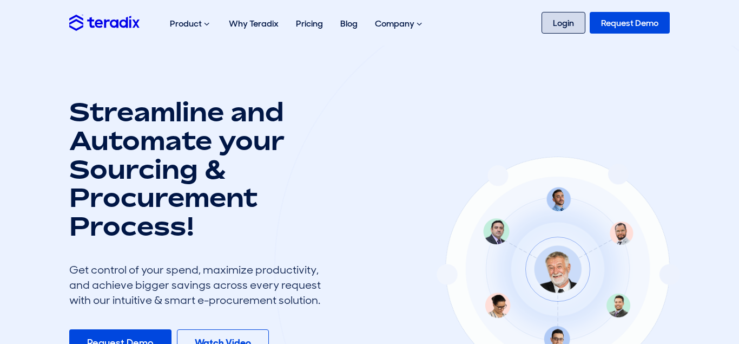
click at [559, 25] on link "Login" at bounding box center [564, 23] width 44 height 22
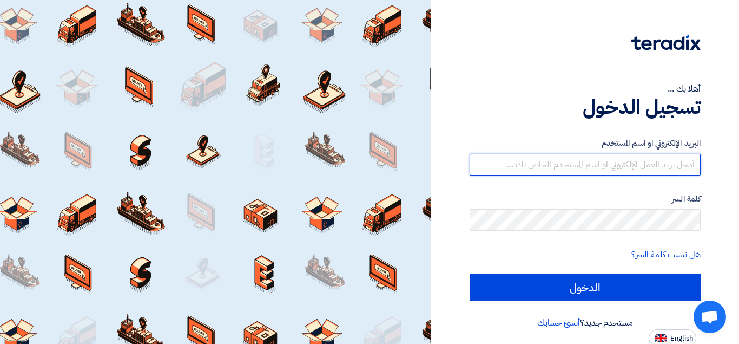
click at [625, 158] on input "text" at bounding box center [585, 165] width 231 height 22
paste input "[EMAIL_ADDRESS][DOMAIN_NAME]"
type input "[EMAIL_ADDRESS][DOMAIN_NAME]"
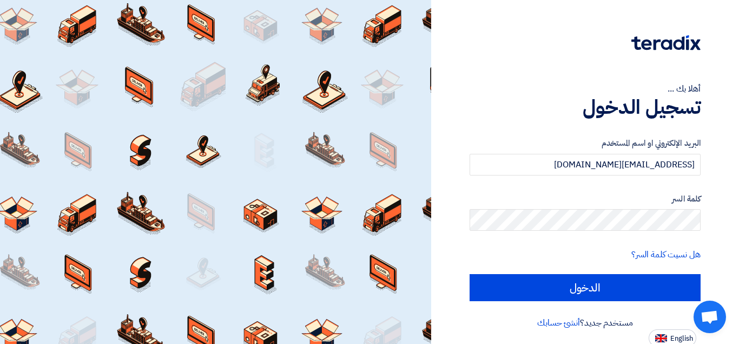
click at [589, 260] on div "هل نسيت كلمة السر؟" at bounding box center [585, 254] width 231 height 13
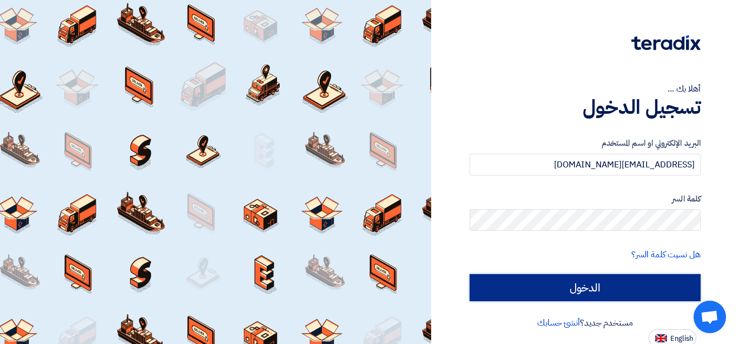
click at [618, 292] on input "الدخول" at bounding box center [585, 287] width 231 height 27
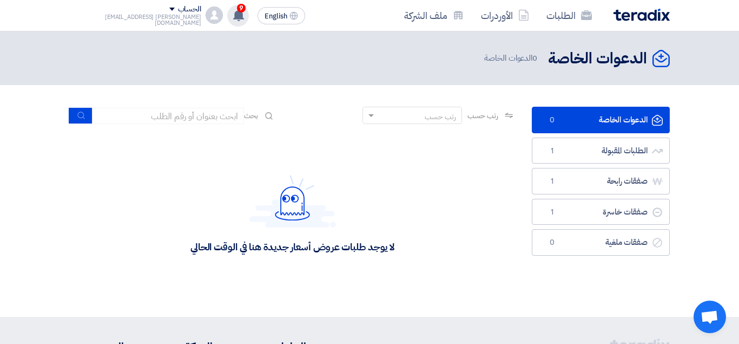
click at [233, 20] on use at bounding box center [238, 15] width 11 height 12
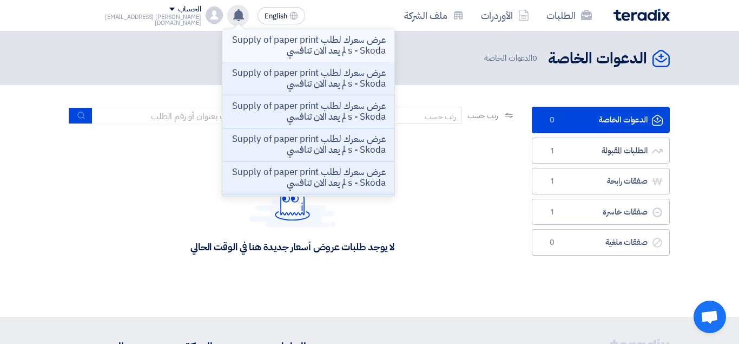
click at [260, 44] on p "عرض سعرك لطلب Supply of paper prints - Skoda لم يعد الان تنافسي" at bounding box center [308, 46] width 155 height 22
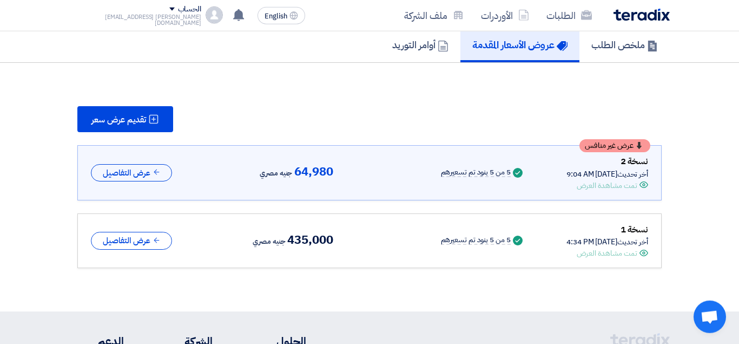
scroll to position [83, 0]
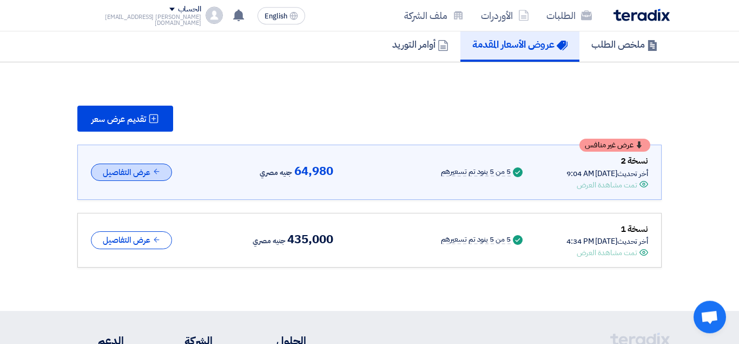
click at [129, 168] on button "عرض التفاصيل" at bounding box center [131, 172] width 81 height 18
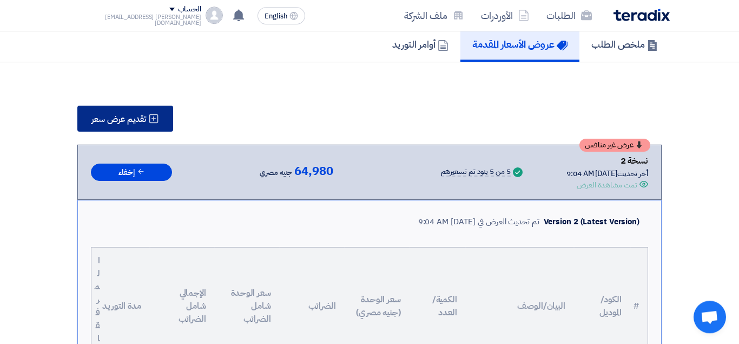
click at [142, 115] on span "تقديم عرض سعر" at bounding box center [118, 119] width 55 height 9
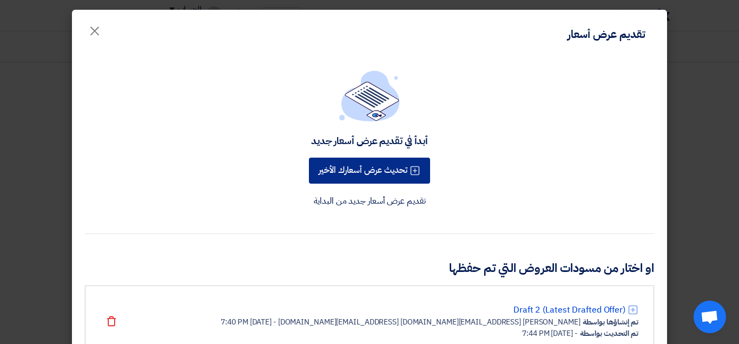
click at [395, 171] on button "تحديث عرض أسعارك الأخير" at bounding box center [369, 170] width 121 height 26
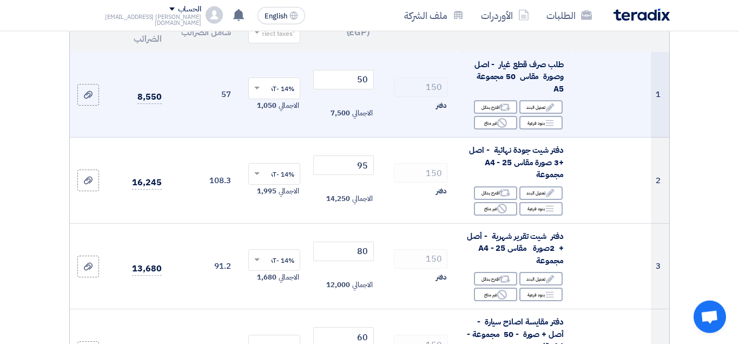
scroll to position [166, 0]
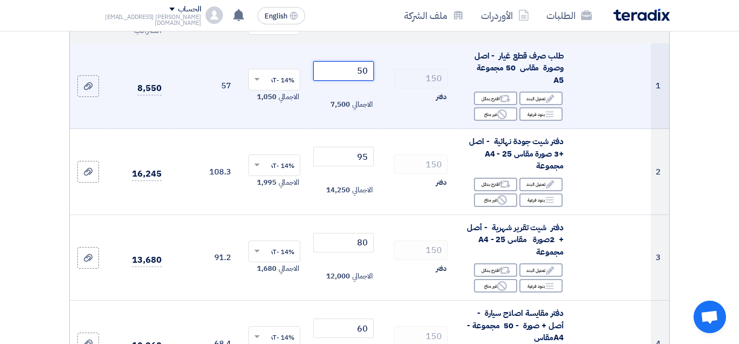
drag, startPoint x: 355, startPoint y: 79, endPoint x: 284, endPoint y: 119, distance: 81.2
click at [374, 78] on input "50" at bounding box center [343, 70] width 61 height 19
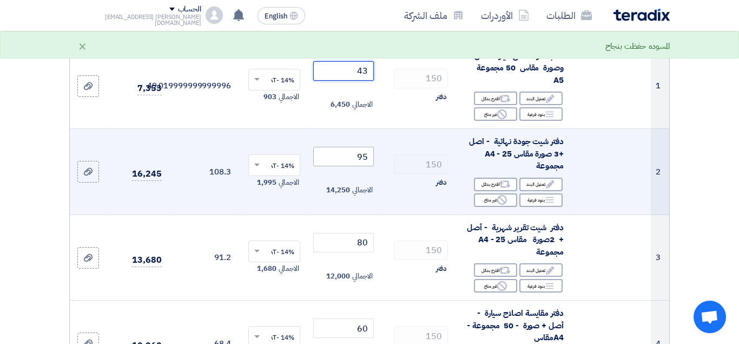
type input "43"
drag, startPoint x: 356, startPoint y: 163, endPoint x: 372, endPoint y: 165, distance: 16.4
click at [372, 165] on input "95" at bounding box center [343, 156] width 61 height 19
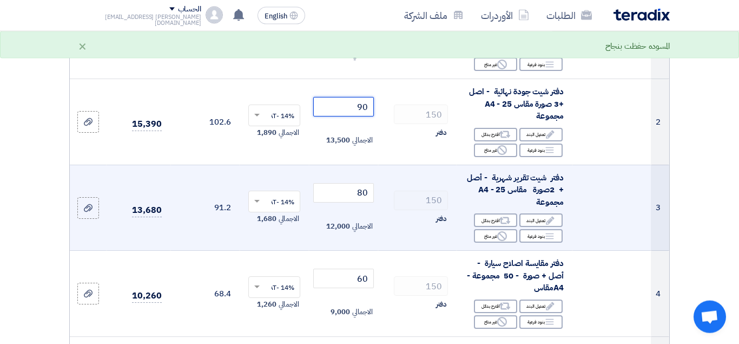
scroll to position [221, 0]
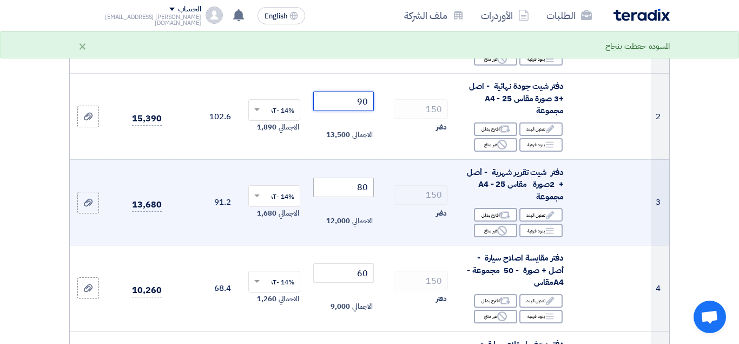
type input "90"
drag, startPoint x: 349, startPoint y: 198, endPoint x: 405, endPoint y: 189, distance: 56.5
click at [374, 196] on input "80" at bounding box center [343, 187] width 61 height 19
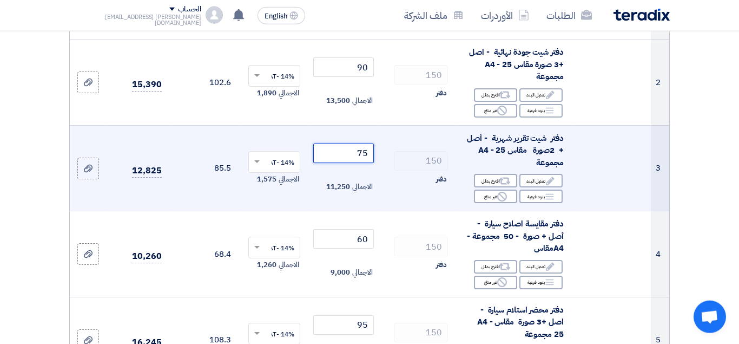
scroll to position [276, 0]
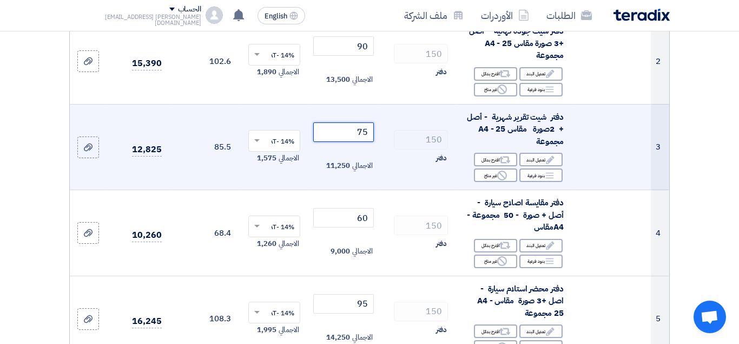
drag, startPoint x: 356, startPoint y: 142, endPoint x: 369, endPoint y: 135, distance: 14.5
click at [371, 140] on input "75" at bounding box center [343, 131] width 61 height 19
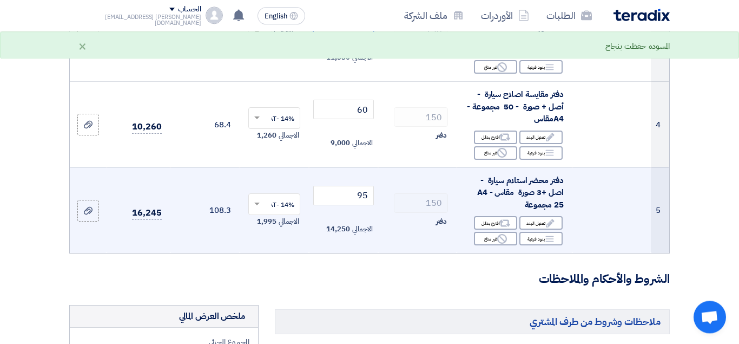
scroll to position [386, 0]
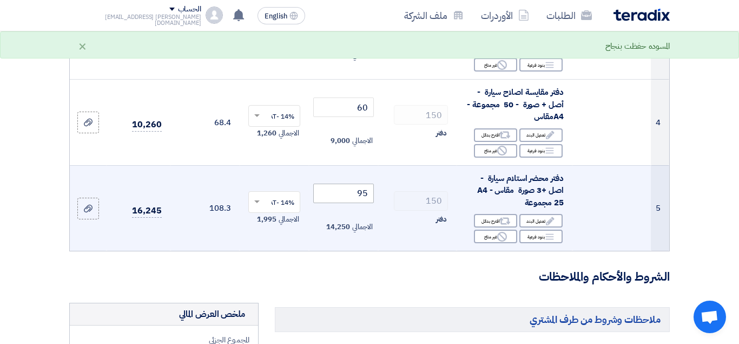
type input "77"
drag, startPoint x: 357, startPoint y: 208, endPoint x: 375, endPoint y: 203, distance: 17.9
click at [374, 203] on input "95" at bounding box center [343, 192] width 61 height 19
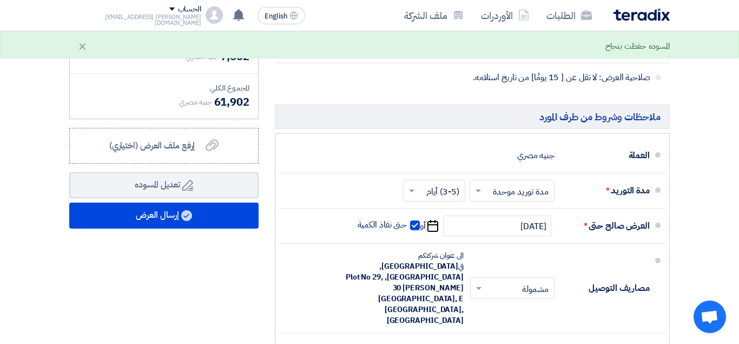
scroll to position [828, 0]
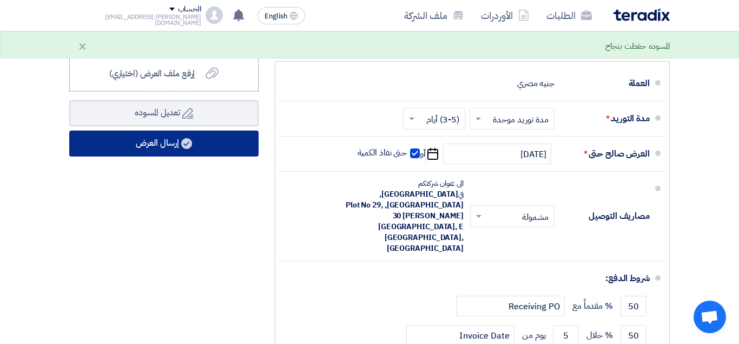
type input "92"
click at [161, 152] on button "إرسال العرض" at bounding box center [163, 143] width 189 height 26
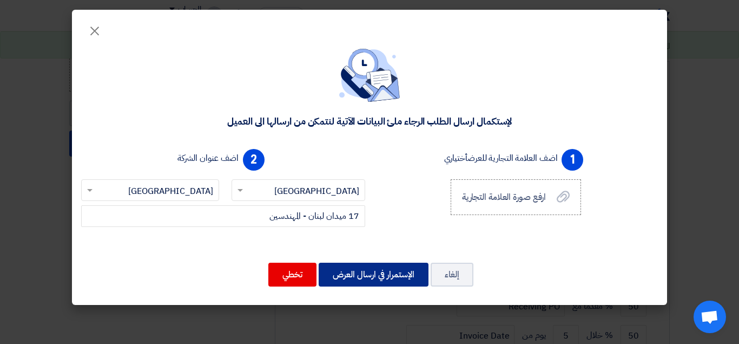
click at [373, 273] on button "الإستمرار في ارسال العرض" at bounding box center [374, 274] width 110 height 24
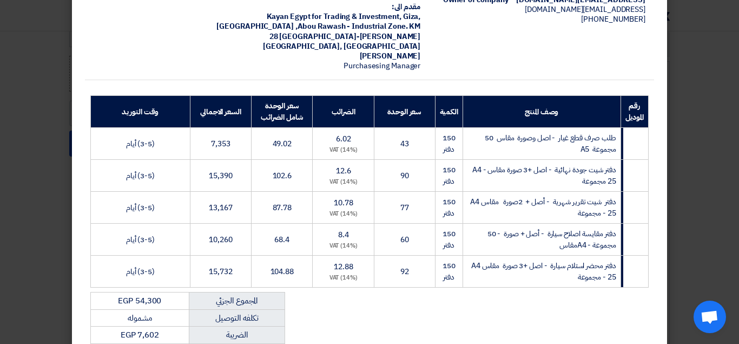
scroll to position [288, 0]
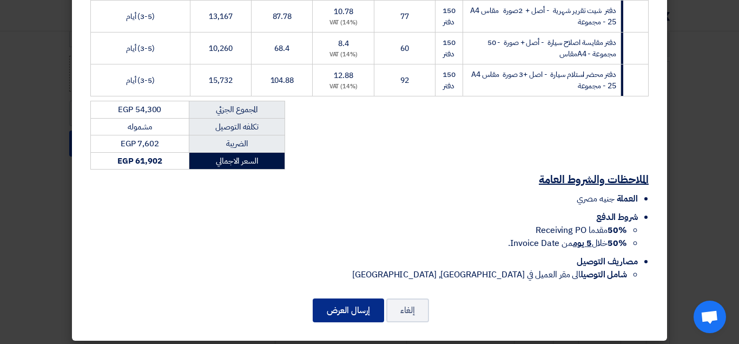
click at [338, 308] on button "إرسال العرض" at bounding box center [348, 310] width 71 height 24
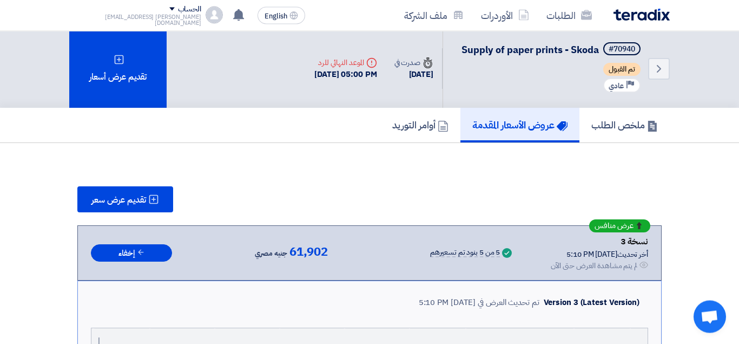
scroll to position [0, 0]
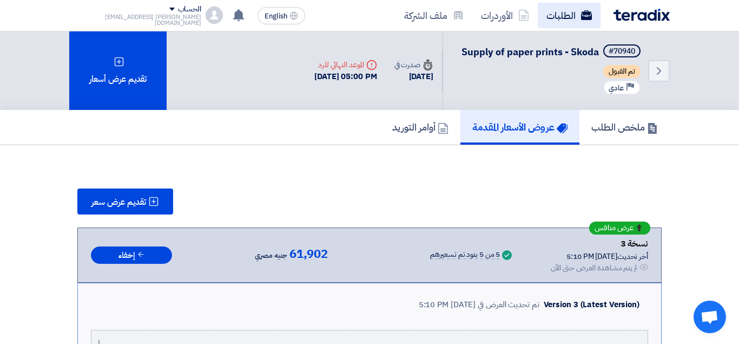
click at [564, 21] on link "الطلبات" at bounding box center [569, 15] width 63 height 25
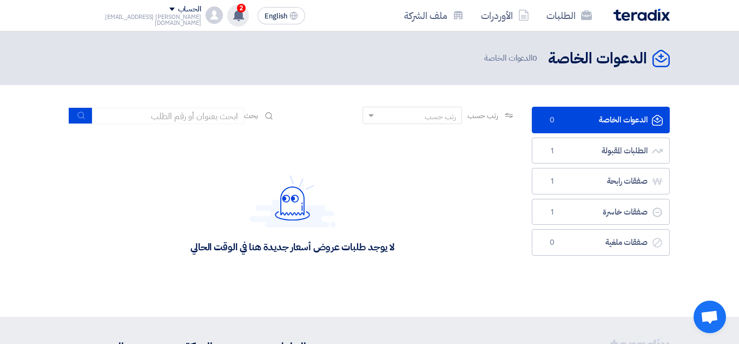
click at [233, 17] on use at bounding box center [238, 15] width 11 height 12
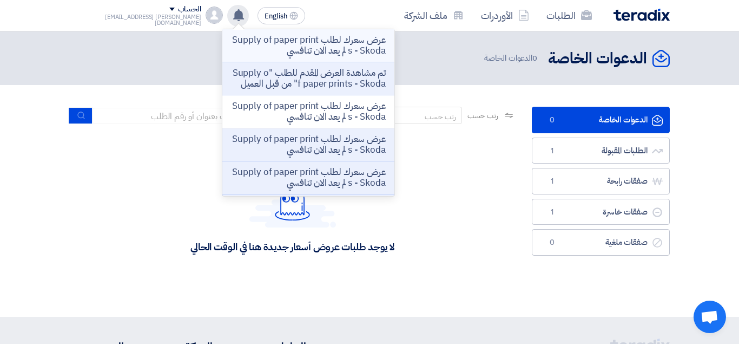
click at [245, 47] on p "عرض سعرك لطلب Supply of paper prints - Skoda لم يعد الان تنافسي" at bounding box center [308, 46] width 155 height 22
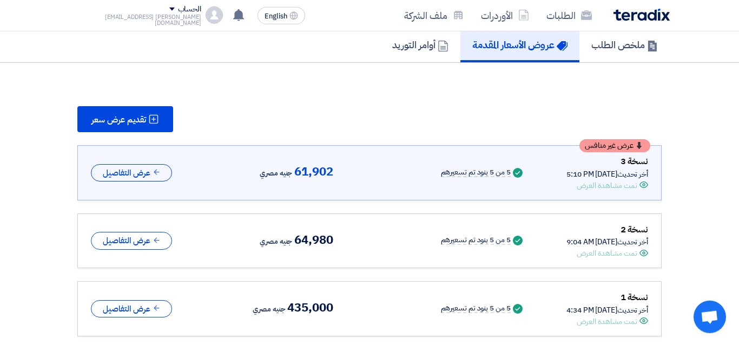
scroll to position [83, 0]
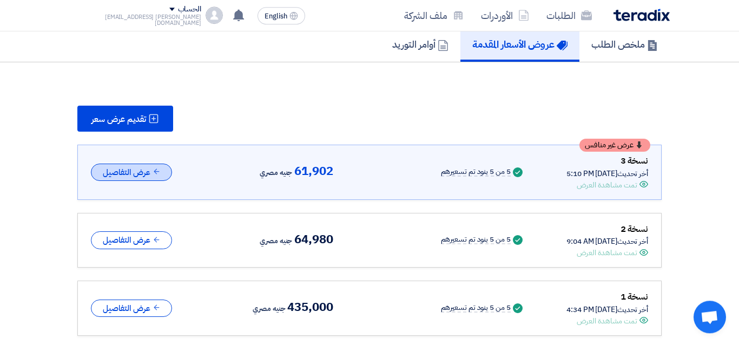
click at [143, 175] on button "عرض التفاصيل" at bounding box center [131, 172] width 81 height 18
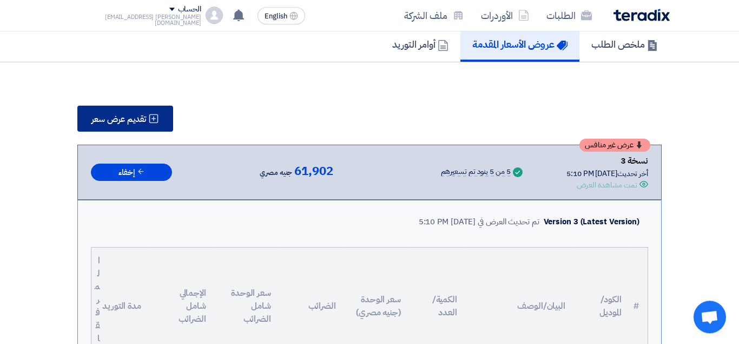
click at [123, 121] on span "تقديم عرض سعر" at bounding box center [118, 119] width 55 height 9
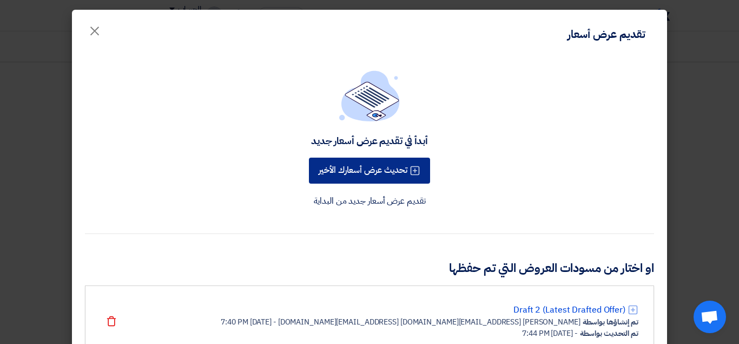
click at [370, 167] on button "تحديث عرض أسعارك الأخير" at bounding box center [369, 170] width 121 height 26
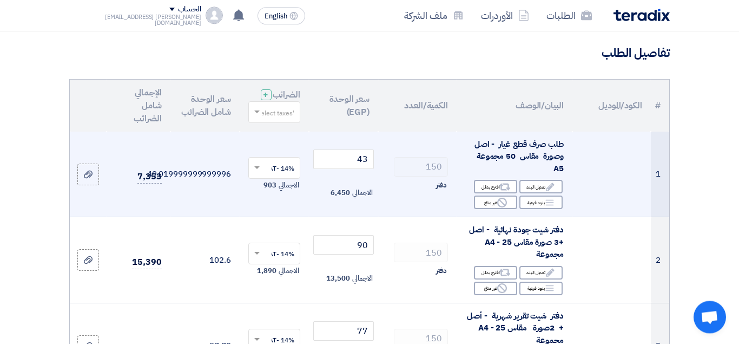
scroll to position [110, 0]
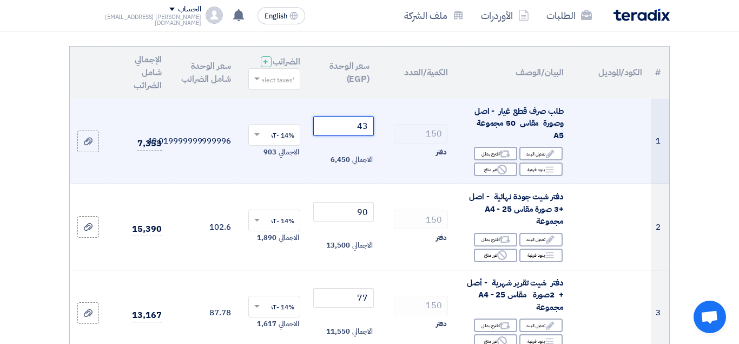
drag, startPoint x: 366, startPoint y: 135, endPoint x: 82, endPoint y: 174, distance: 286.3
click at [362, 134] on input "43" at bounding box center [343, 125] width 61 height 19
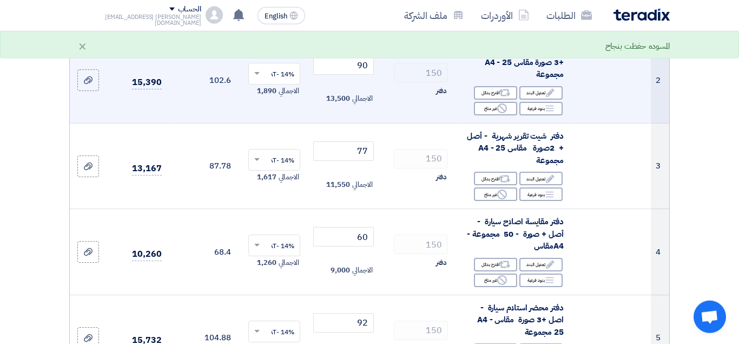
scroll to position [276, 0]
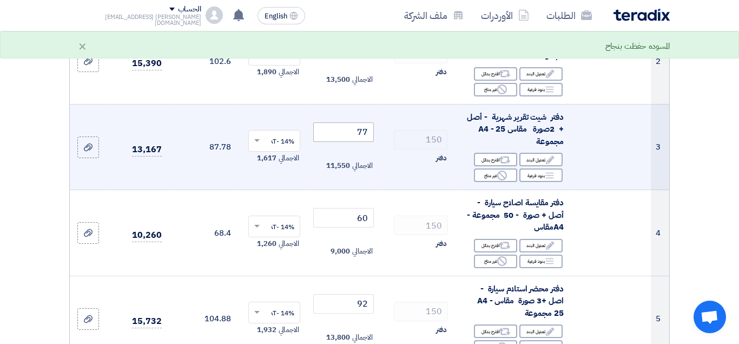
type input "42"
drag, startPoint x: 363, startPoint y: 142, endPoint x: 364, endPoint y: 133, distance: 9.2
click at [366, 141] on input "77" at bounding box center [343, 131] width 61 height 19
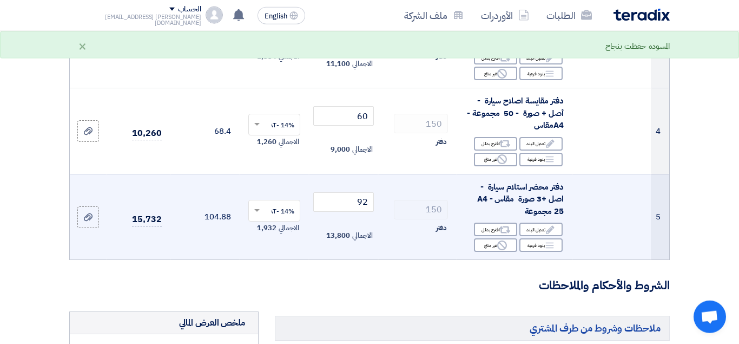
scroll to position [386, 0]
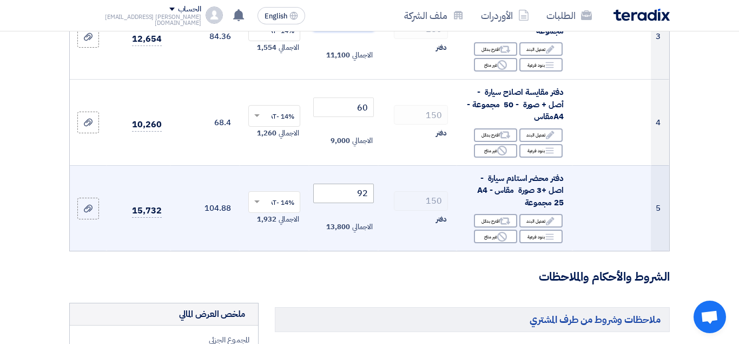
type input "74"
drag, startPoint x: 367, startPoint y: 203, endPoint x: 366, endPoint y: 259, distance: 55.8
click at [360, 202] on input "92" at bounding box center [343, 192] width 61 height 19
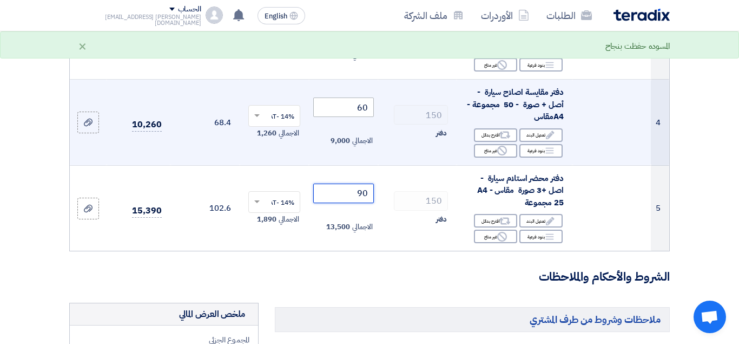
type input "90"
drag, startPoint x: 366, startPoint y: 115, endPoint x: 357, endPoint y: 111, distance: 9.9
click at [357, 111] on input "60" at bounding box center [343, 106] width 61 height 19
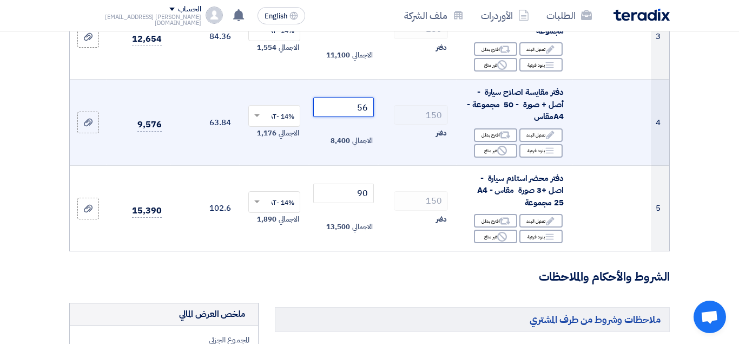
type input "5"
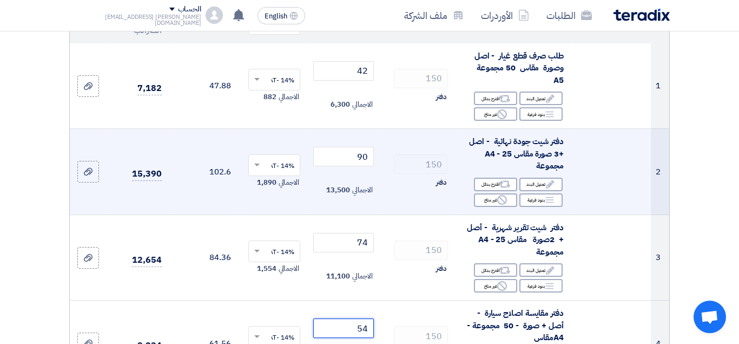
scroll to position [110, 0]
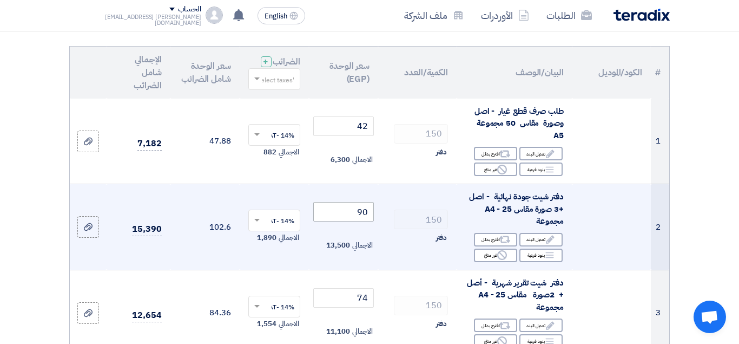
type input "54"
drag, startPoint x: 359, startPoint y: 222, endPoint x: 366, endPoint y: 224, distance: 7.7
click at [366, 221] on input "90" at bounding box center [343, 211] width 61 height 19
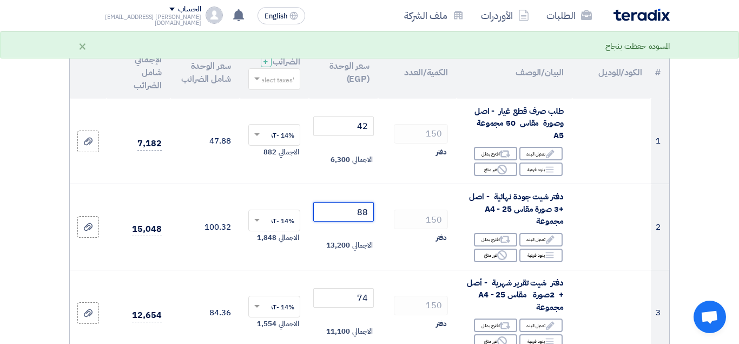
type input "88"
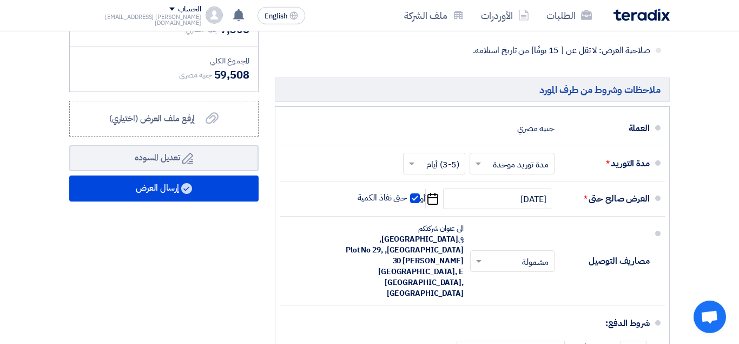
scroll to position [791, 0]
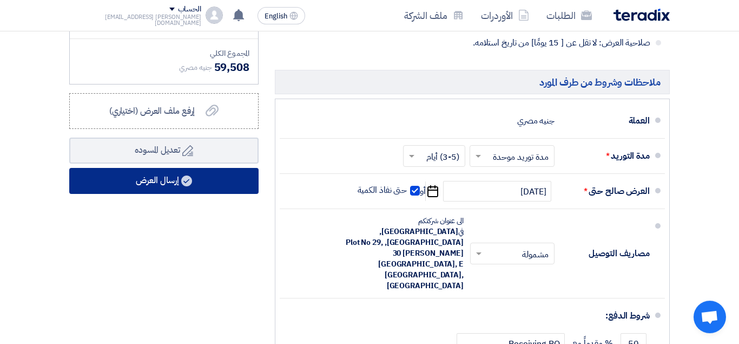
click at [210, 194] on button "إرسال العرض" at bounding box center [163, 181] width 189 height 26
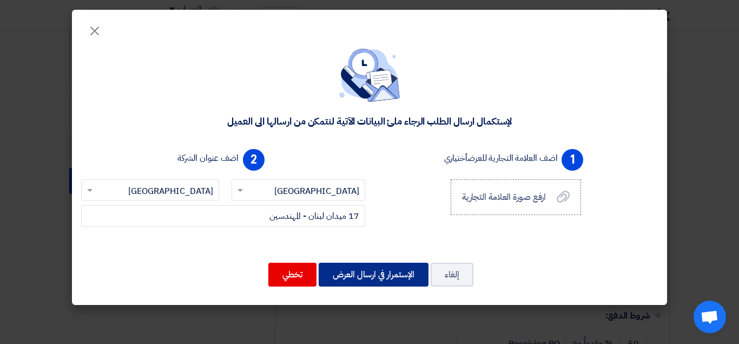
click at [364, 279] on button "الإستمرار في ارسال العرض" at bounding box center [374, 274] width 110 height 24
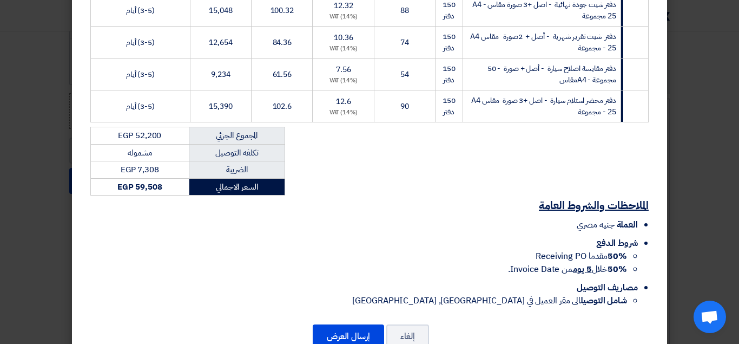
scroll to position [288, 0]
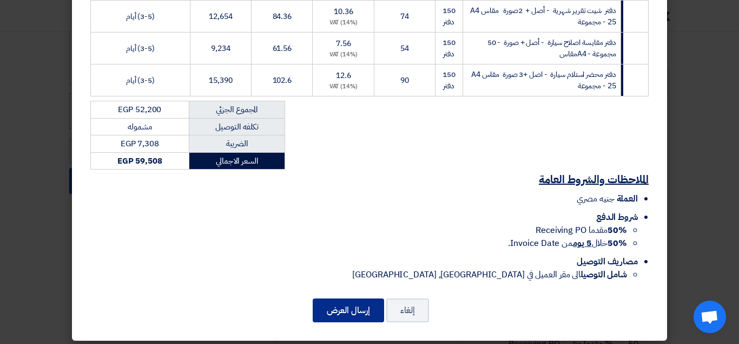
click at [358, 309] on button "إرسال العرض" at bounding box center [348, 310] width 71 height 24
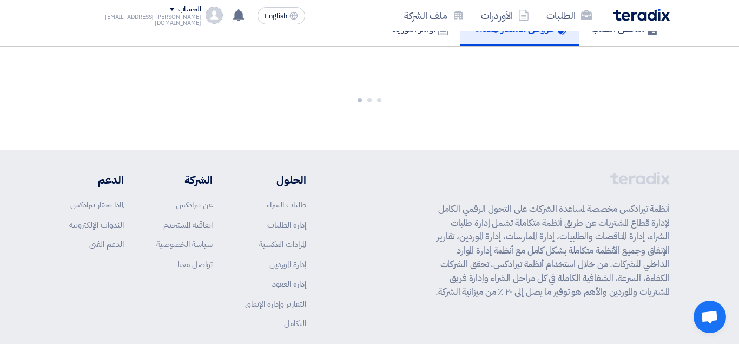
scroll to position [0, 0]
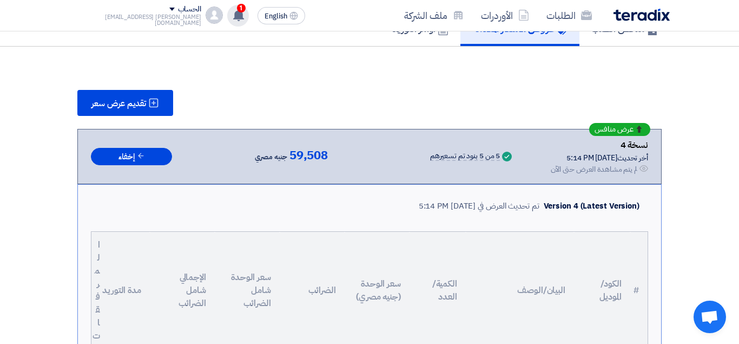
click at [233, 12] on icon at bounding box center [239, 15] width 12 height 12
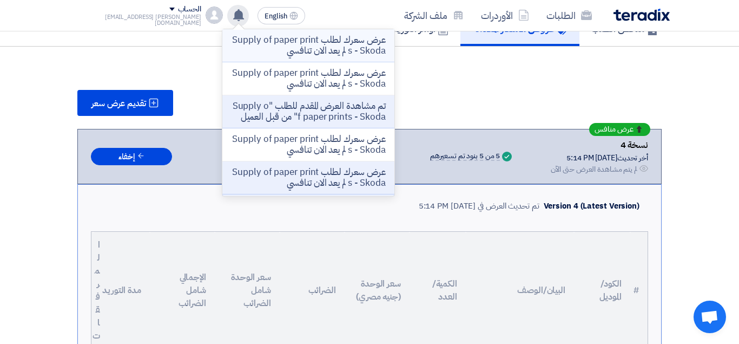
click at [258, 46] on p "عرض سعرك لطلب Supply of paper prints - Skoda لم يعد الان تنافسي" at bounding box center [308, 46] width 155 height 22
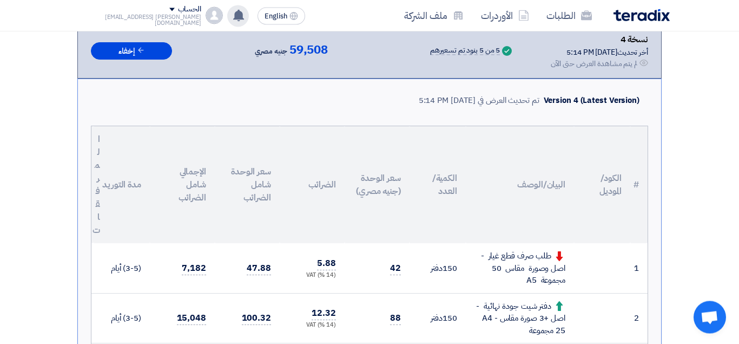
scroll to position [122, 0]
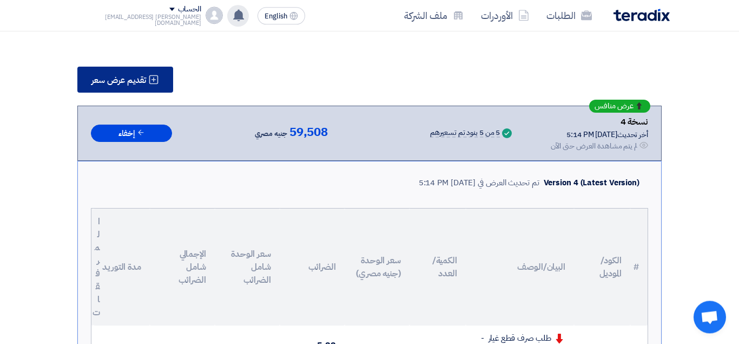
click at [129, 77] on span "تقديم عرض سعر" at bounding box center [118, 80] width 55 height 9
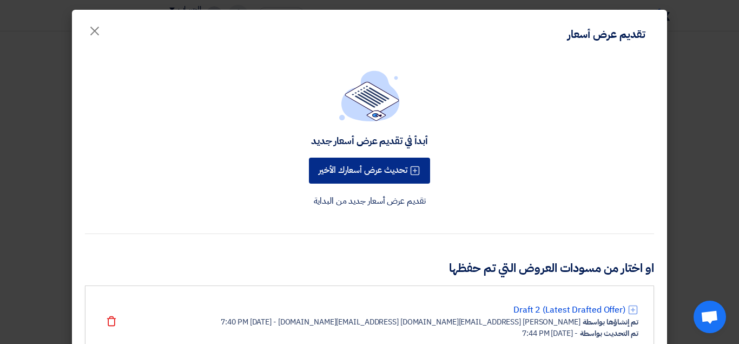
click at [388, 171] on button "تحديث عرض أسعارك الأخير" at bounding box center [369, 170] width 121 height 26
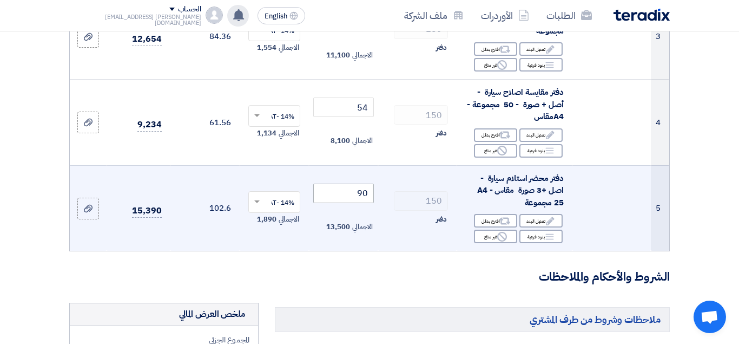
scroll to position [442, 0]
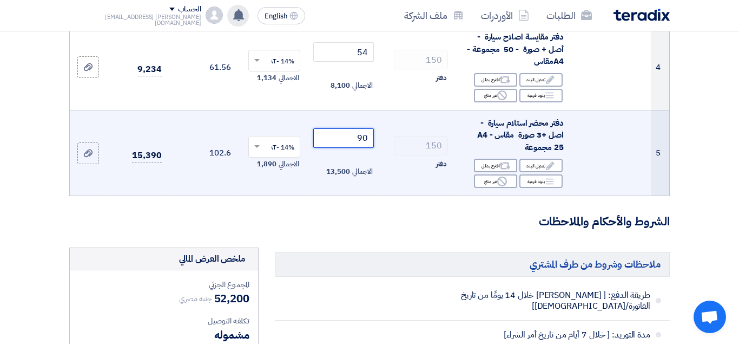
drag, startPoint x: 359, startPoint y: 149, endPoint x: 370, endPoint y: 149, distance: 10.3
click at [370, 148] on input "90" at bounding box center [343, 137] width 61 height 19
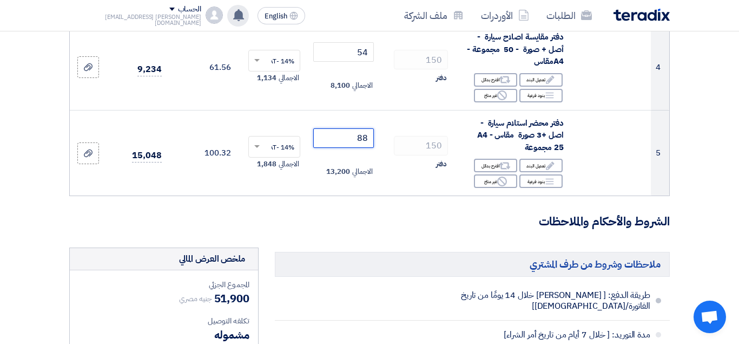
type input "88"
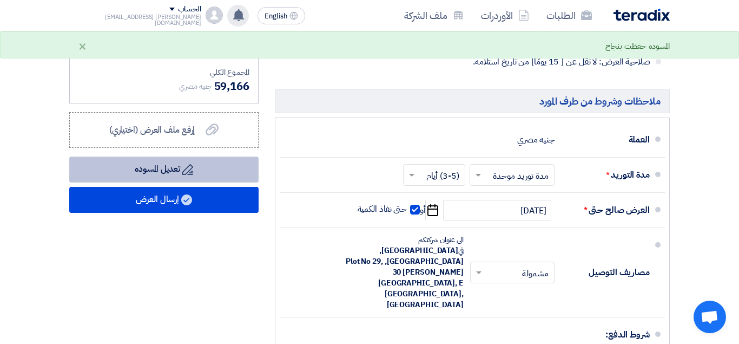
scroll to position [773, 0]
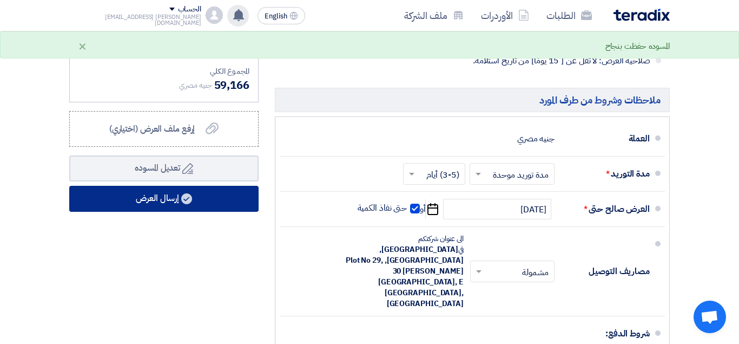
click at [223, 208] on button "إرسال العرض" at bounding box center [163, 199] width 189 height 26
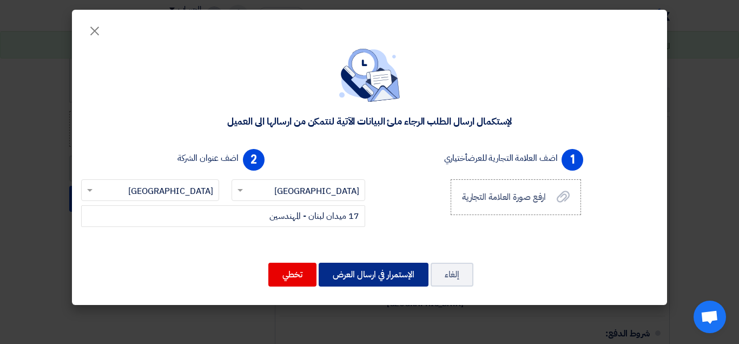
click at [403, 272] on button "الإستمرار في ارسال العرض" at bounding box center [374, 274] width 110 height 24
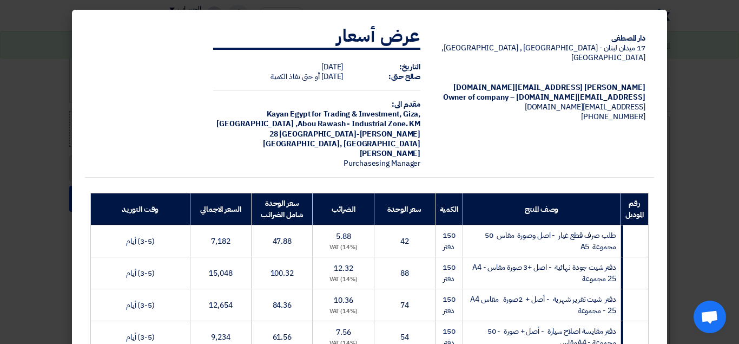
scroll to position [288, 0]
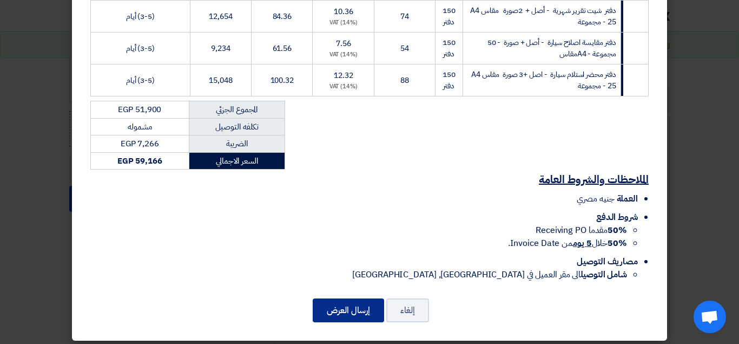
click at [366, 307] on button "إرسال العرض" at bounding box center [348, 310] width 71 height 24
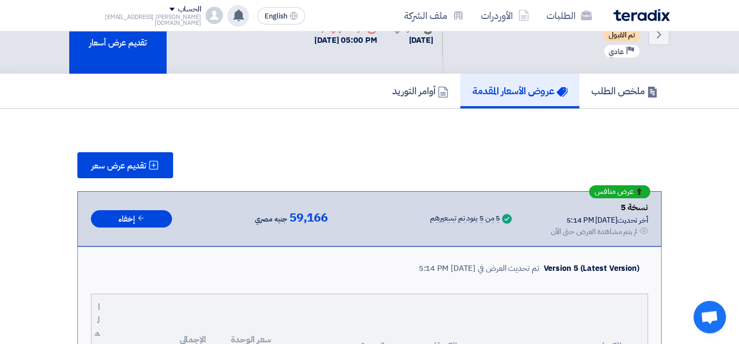
scroll to position [0, 0]
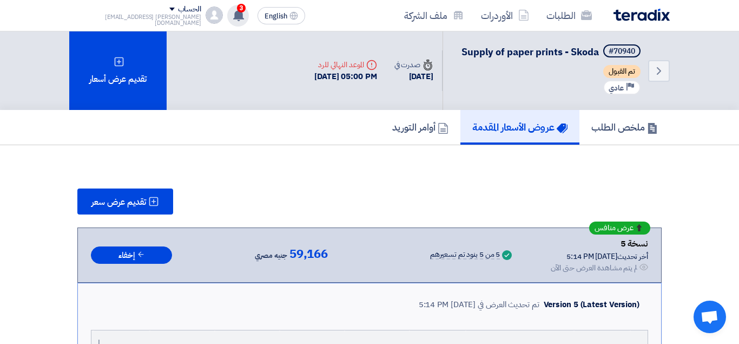
click at [233, 16] on use at bounding box center [238, 15] width 11 height 12
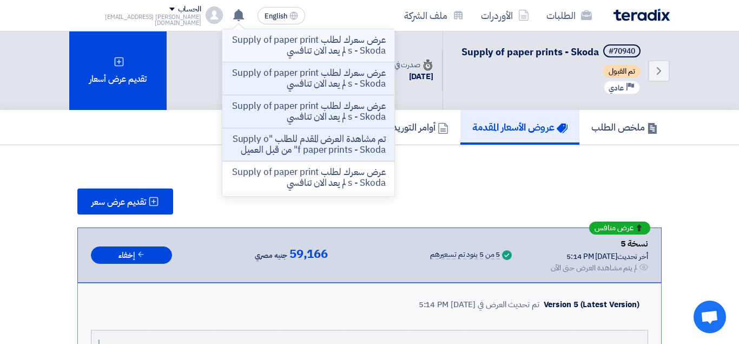
click at [291, 44] on p "عرض سعرك لطلب Supply of paper prints - Skoda لم يعد الان تنافسي" at bounding box center [308, 46] width 155 height 22
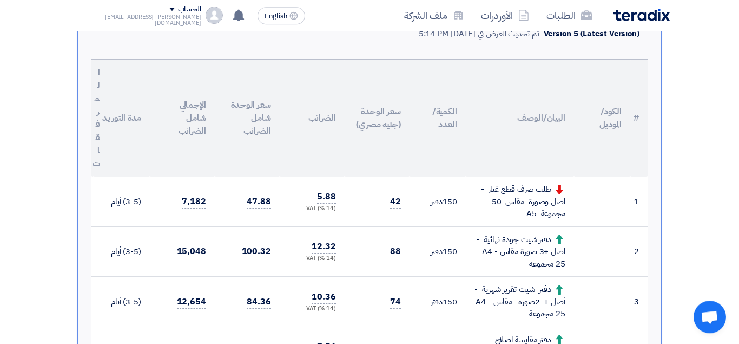
scroll to position [151, 0]
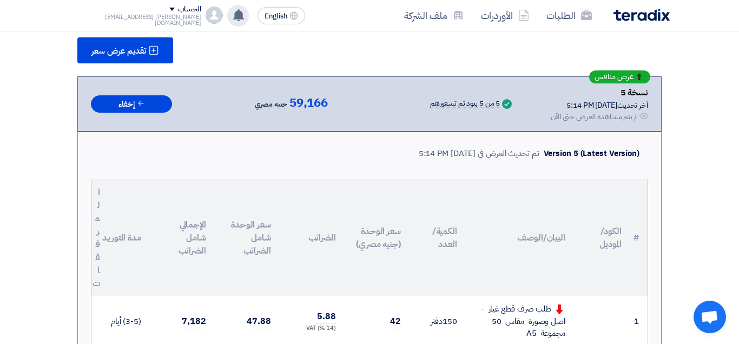
click at [233, 18] on use at bounding box center [238, 15] width 11 height 12
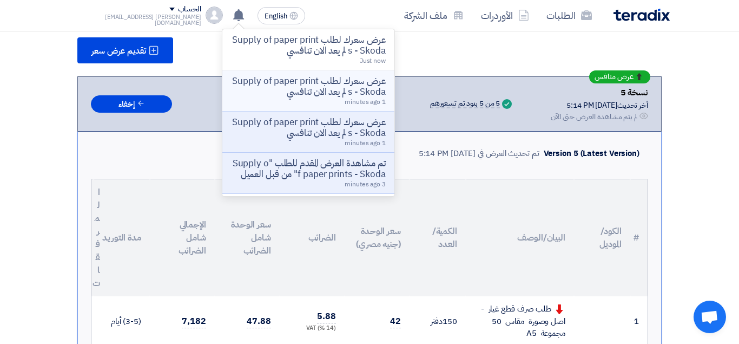
click at [239, 90] on p "عرض سعرك لطلب Supply of paper prints - Skoda لم يعد الان تنافسي" at bounding box center [308, 87] width 155 height 22
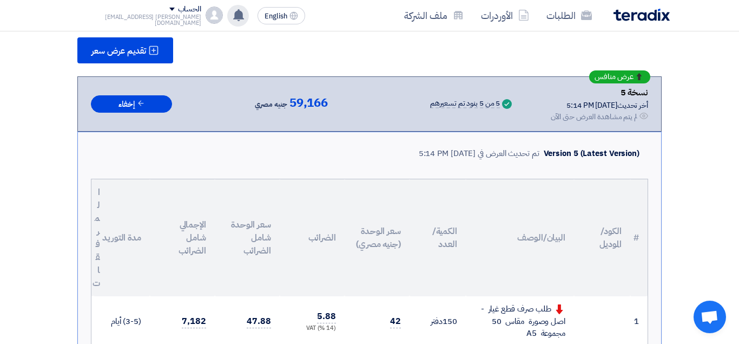
click at [233, 17] on use at bounding box center [238, 15] width 11 height 12
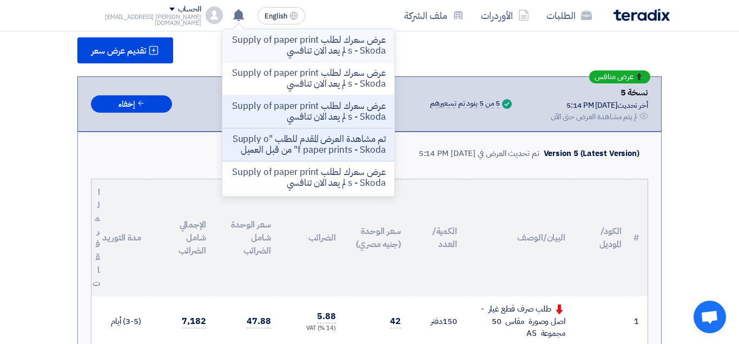
click at [276, 51] on p "عرض سعرك لطلب Supply of paper prints - Skoda لم يعد الان تنافسي" at bounding box center [308, 46] width 155 height 22
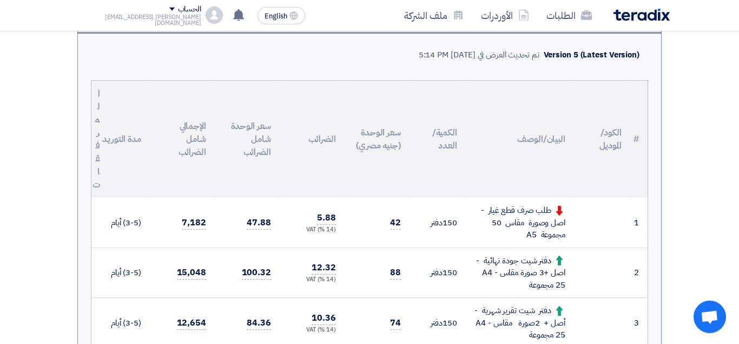
scroll to position [276, 0]
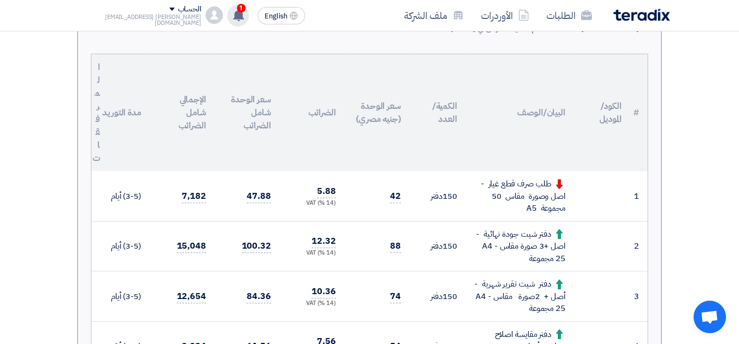
click at [233, 16] on use at bounding box center [238, 15] width 11 height 12
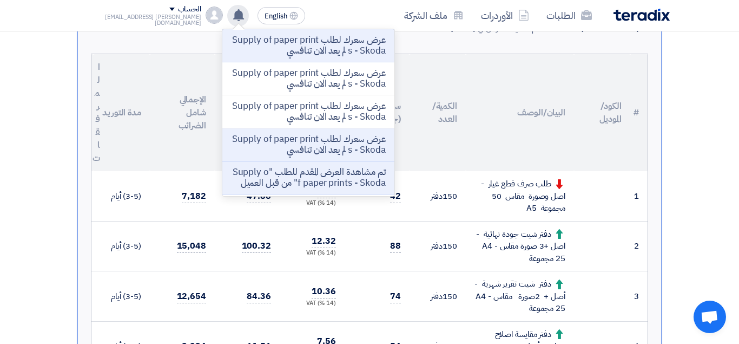
click at [233, 16] on use at bounding box center [238, 15] width 11 height 12
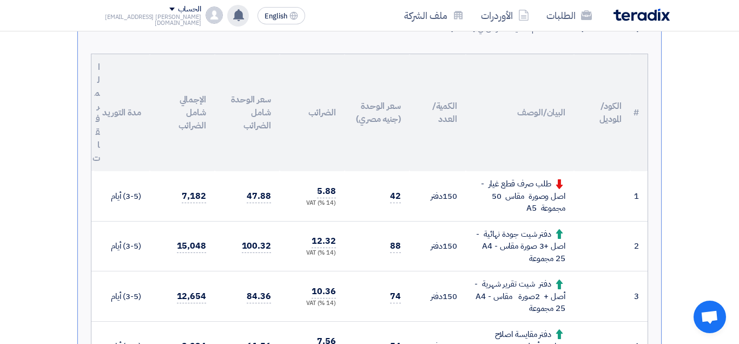
click at [233, 16] on use at bounding box center [238, 15] width 11 height 12
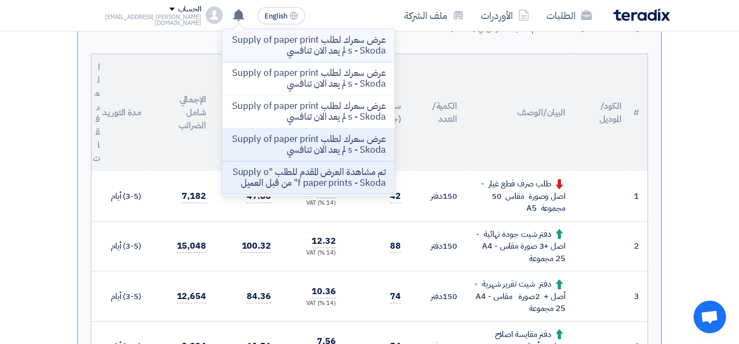
click at [294, 46] on p "عرض سعرك لطلب Supply of paper prints - Skoda لم يعد الان تنافسي" at bounding box center [308, 46] width 155 height 22
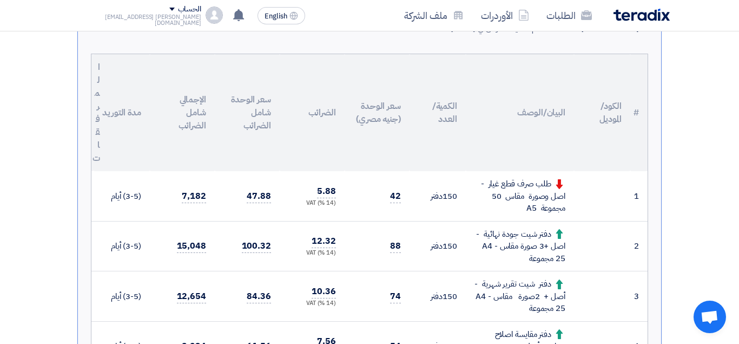
scroll to position [0, 0]
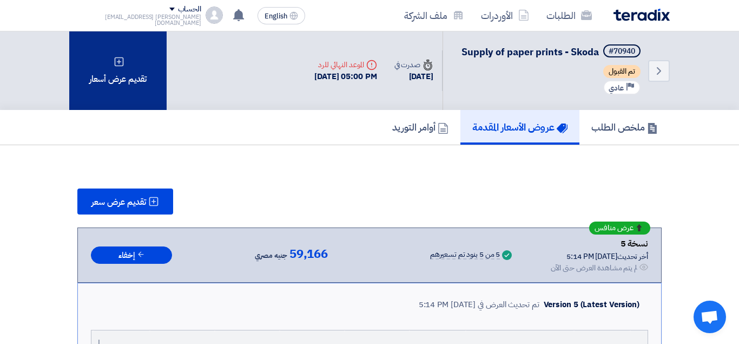
click at [126, 73] on div "تقديم عرض أسعار" at bounding box center [117, 70] width 97 height 78
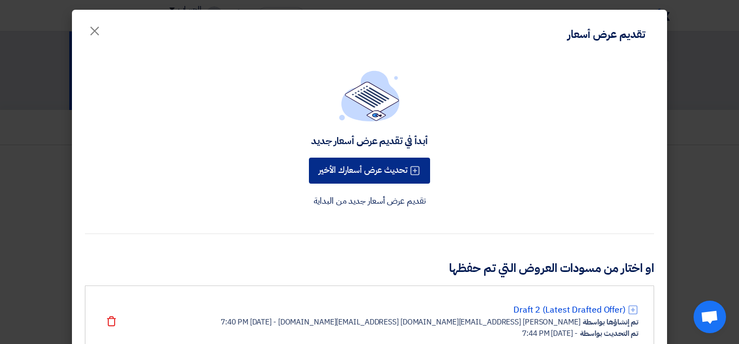
click at [372, 174] on button "تحديث عرض أسعارك الأخير" at bounding box center [369, 170] width 121 height 26
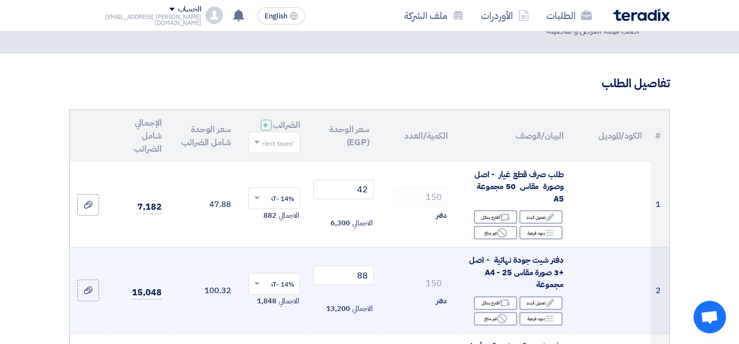
scroll to position [166, 0]
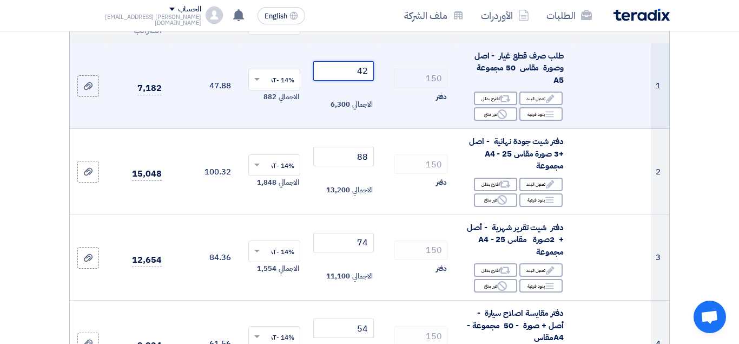
drag, startPoint x: 358, startPoint y: 83, endPoint x: 370, endPoint y: 82, distance: 12.0
click at [370, 81] on input "42" at bounding box center [343, 70] width 61 height 19
